Goal: Information Seeking & Learning: Check status

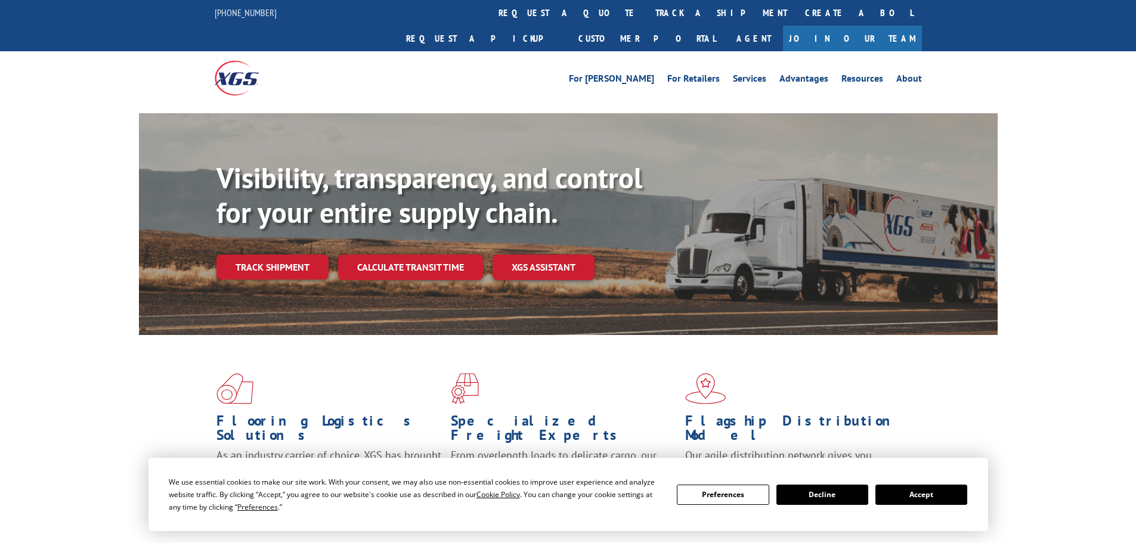
click at [646, 14] on link "track a shipment" at bounding box center [721, 13] width 150 height 26
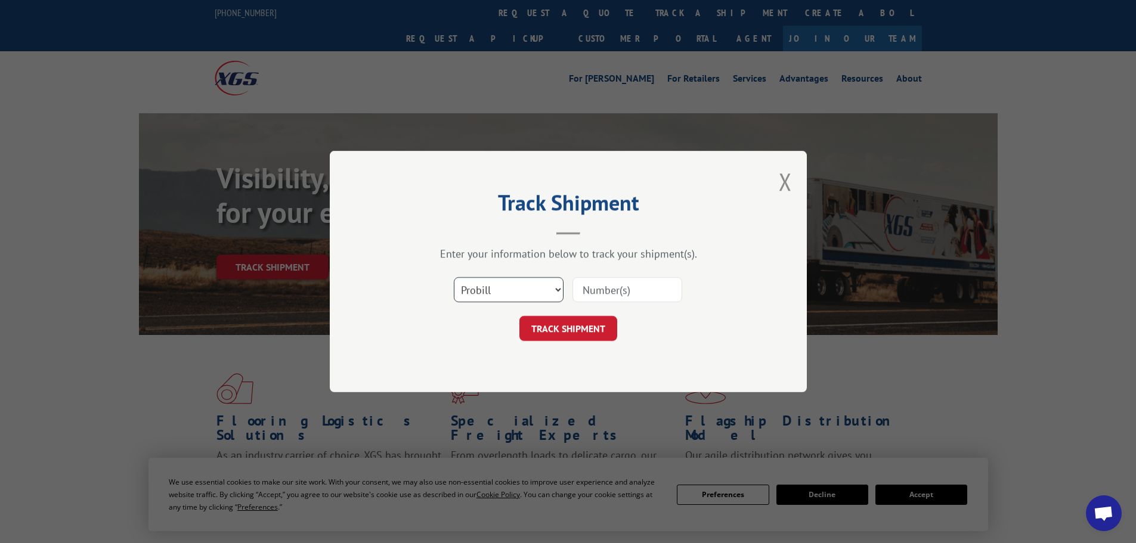
click at [486, 291] on select "Select category... Probill BOL PO" at bounding box center [509, 289] width 110 height 25
select select "bol"
click at [454, 277] on select "Select category... Probill BOL PO" at bounding box center [509, 289] width 110 height 25
click at [591, 289] on input at bounding box center [627, 289] width 110 height 25
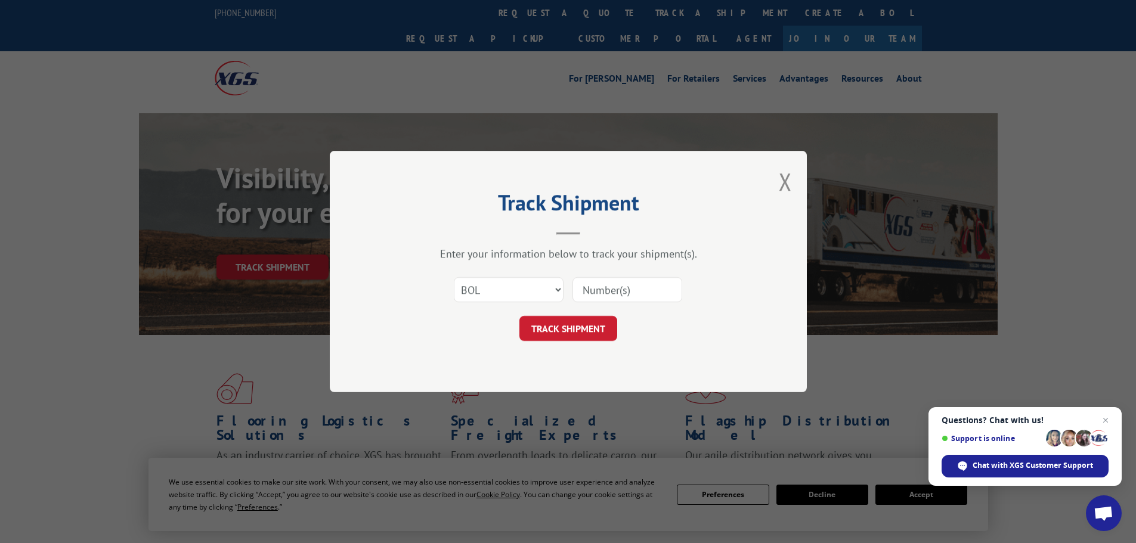
paste input "5479094"
type input "5479094"
click at [576, 328] on button "TRACK SHIPMENT" at bounding box center [568, 328] width 98 height 25
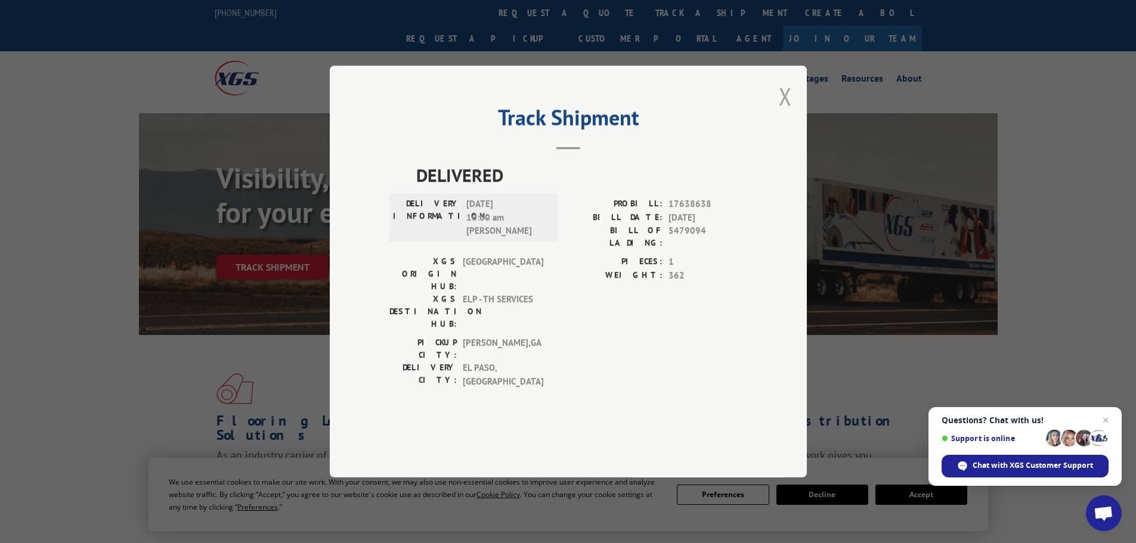
click at [787, 112] on button "Close modal" at bounding box center [784, 96] width 13 height 32
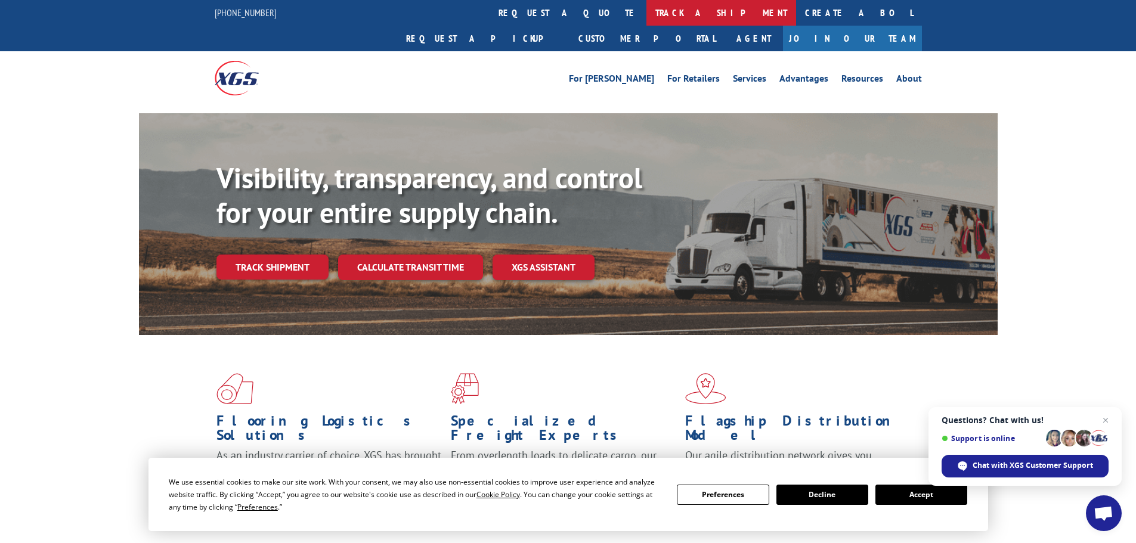
click at [646, 8] on link "track a shipment" at bounding box center [721, 13] width 150 height 26
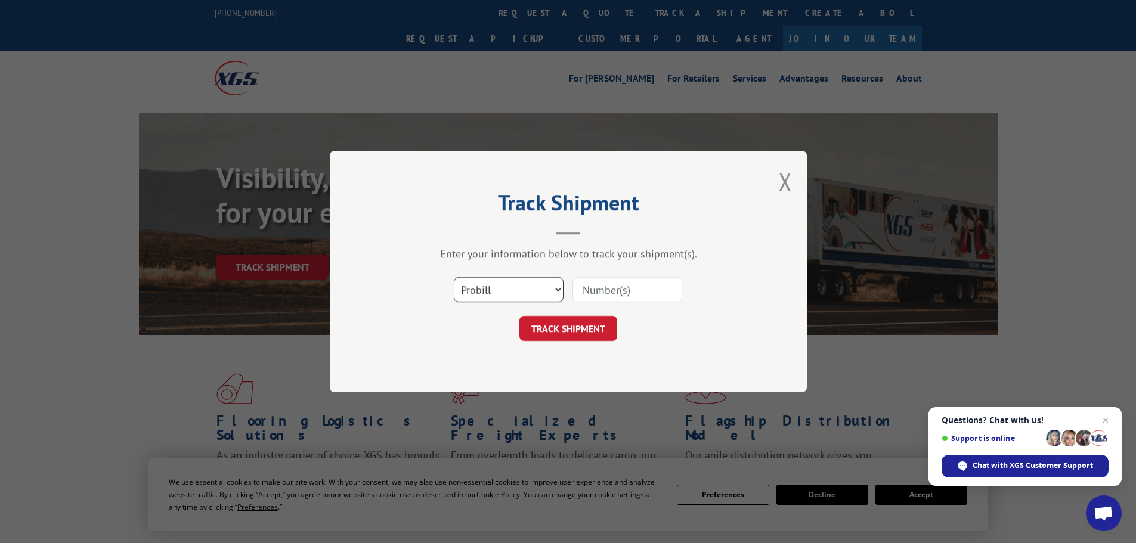
click at [499, 288] on select "Select category... Probill BOL PO" at bounding box center [509, 289] width 110 height 25
select select "bol"
click at [454, 277] on select "Select category... Probill BOL PO" at bounding box center [509, 289] width 110 height 25
click at [582, 292] on input at bounding box center [627, 289] width 110 height 25
paste input "5470566"
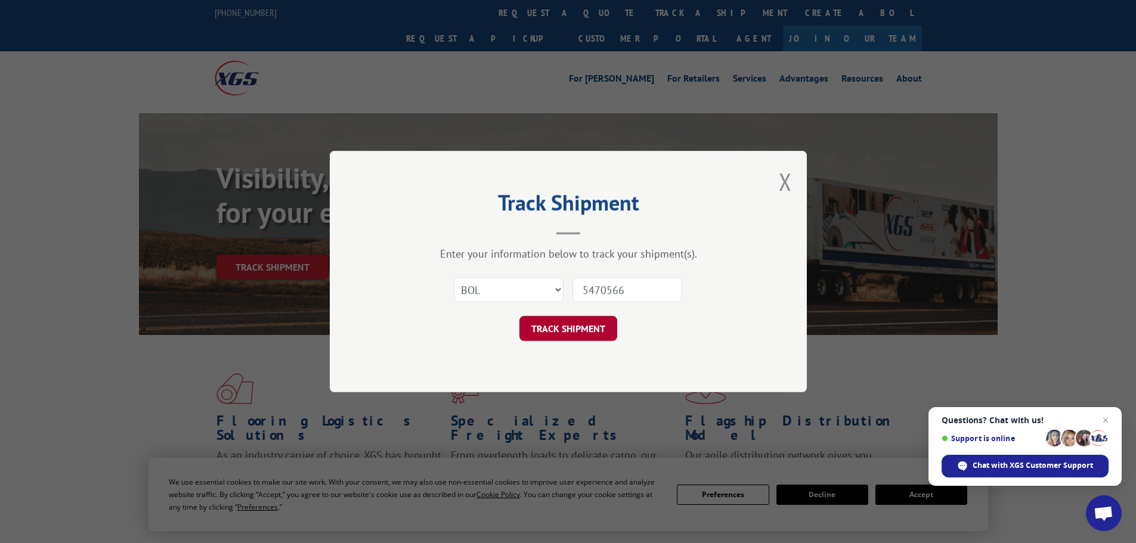
type input "5470566"
click at [581, 328] on button "TRACK SHIPMENT" at bounding box center [568, 328] width 98 height 25
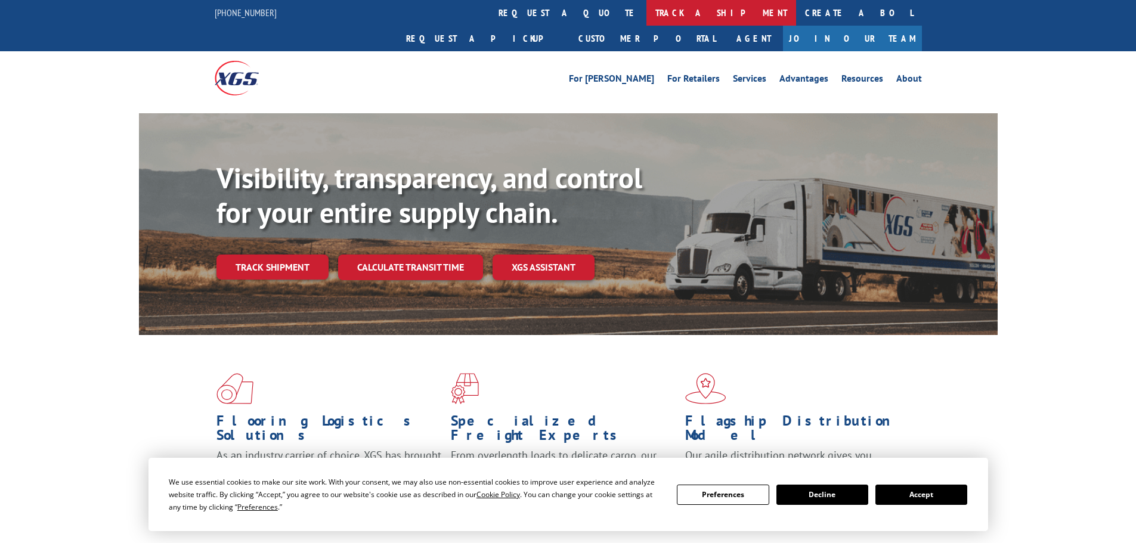
click at [646, 13] on link "track a shipment" at bounding box center [721, 13] width 150 height 26
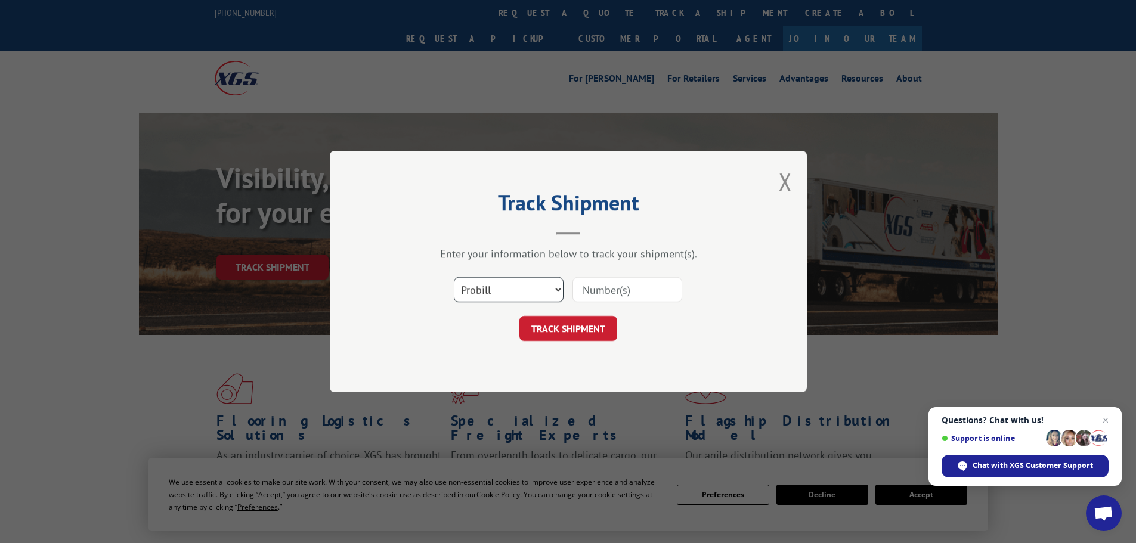
drag, startPoint x: 504, startPoint y: 288, endPoint x: 498, endPoint y: 302, distance: 14.4
click at [503, 291] on select "Select category... Probill BOL PO" at bounding box center [509, 289] width 110 height 25
select select "bol"
click at [454, 277] on select "Select category... Probill BOL PO" at bounding box center [509, 289] width 110 height 25
click at [600, 290] on input at bounding box center [627, 289] width 110 height 25
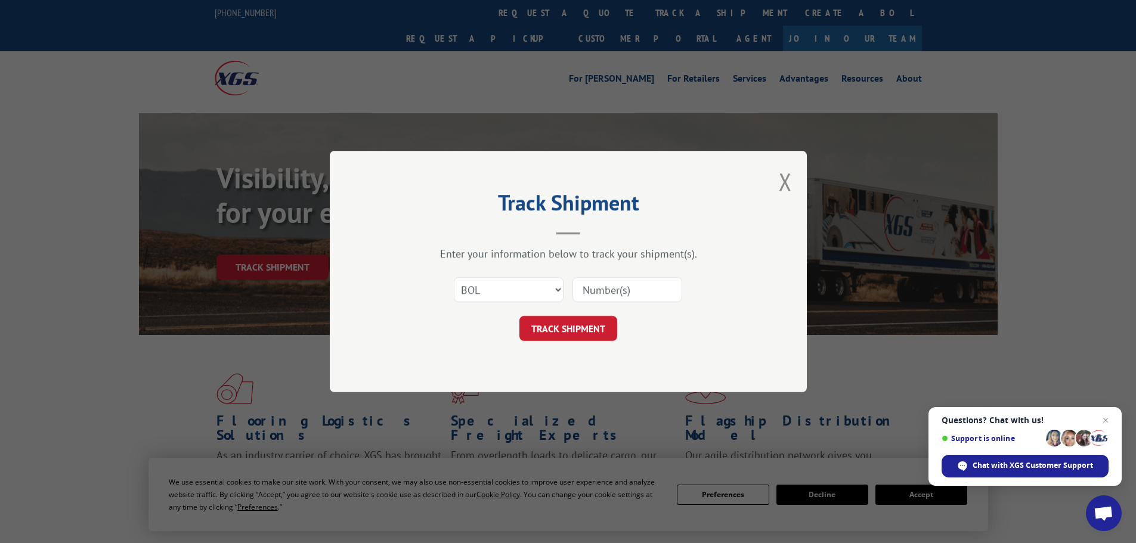
paste input "5509739"
type input "5509739"
click at [579, 331] on button "TRACK SHIPMENT" at bounding box center [568, 328] width 98 height 25
